Goal: Task Accomplishment & Management: Use online tool/utility

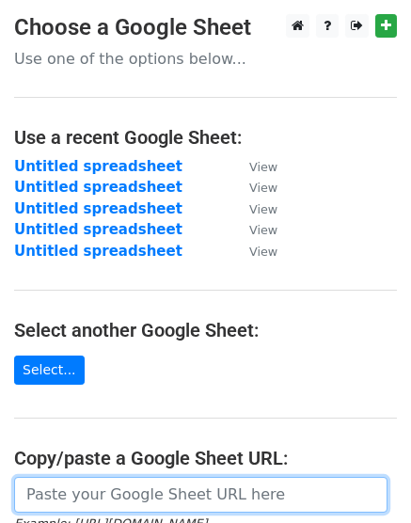
click at [199, 509] on input "url" at bounding box center [200, 495] width 373 height 36
paste input "https://docs.google.com/spreadsheets/d/1MCKFBh-fsWjcOVnbGO68q0GOCjCdUoiD3EpSpzu…"
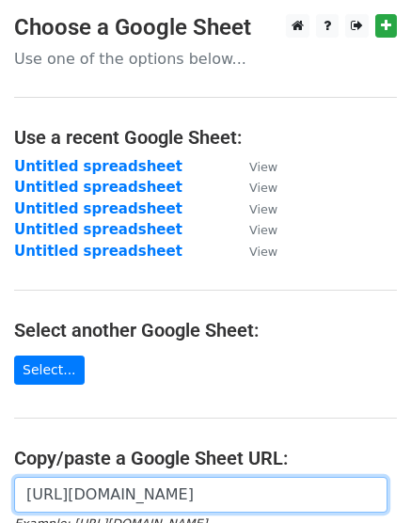
scroll to position [0, 421]
type input "https://docs.google.com/spreadsheets/d/1MCKFBh-fsWjcOVnbGO68q0GOCjCdUoiD3EpSpzu…"
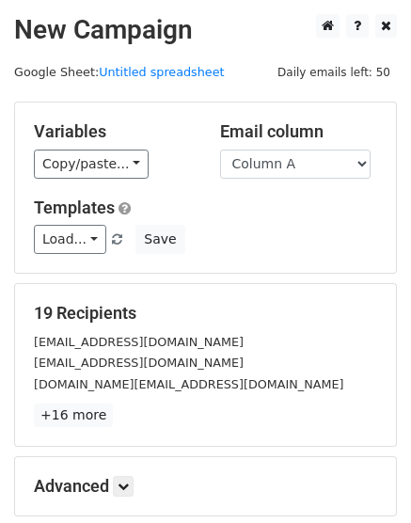
scroll to position [208, 0]
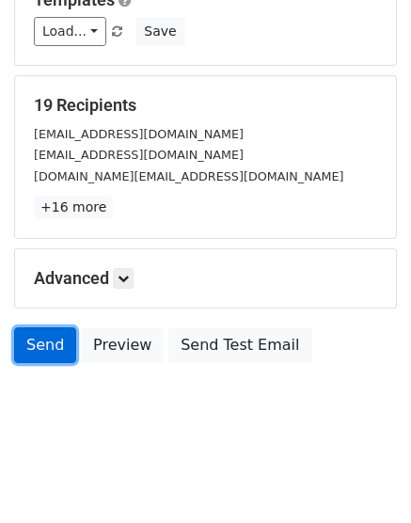
click at [49, 343] on link "Send" at bounding box center [45, 345] width 62 height 36
